Goal: Task Accomplishment & Management: Complete application form

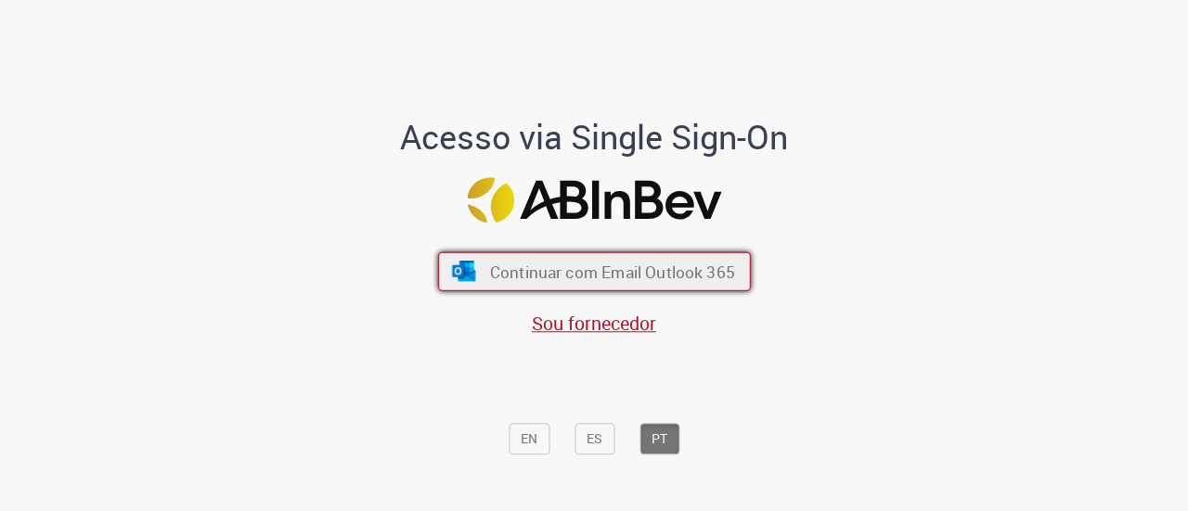
click at [683, 264] on span "Continuar com Email Outlook 365" at bounding box center [611, 271] width 245 height 21
